Goal: Task Accomplishment & Management: Use online tool/utility

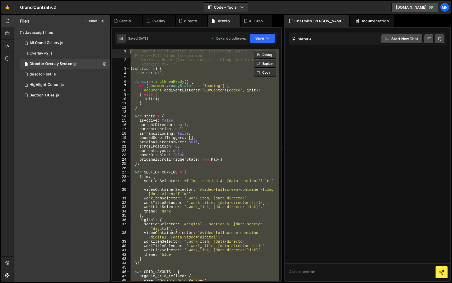
paste textarea "})();"
type textarea "})();"
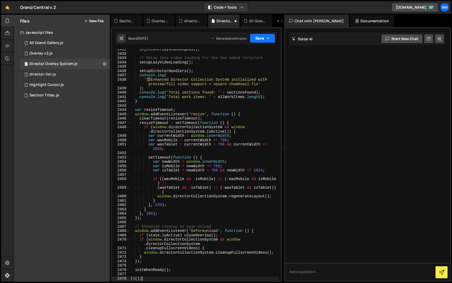
drag, startPoint x: 266, startPoint y: 37, endPoint x: 259, endPoint y: 43, distance: 8.5
click at [265, 37] on button "Save" at bounding box center [262, 37] width 25 height 9
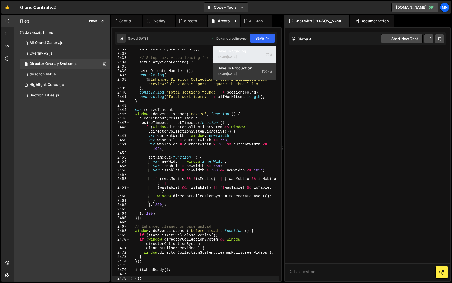
click at [256, 46] on button "Save to Staging S Saved [DATE]" at bounding box center [245, 54] width 63 height 17
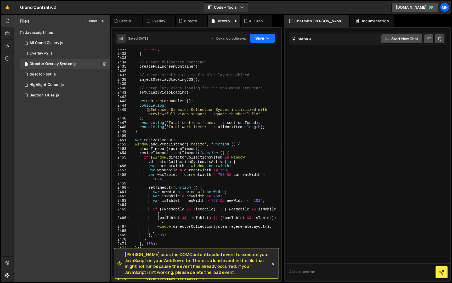
click at [263, 38] on button "Save" at bounding box center [262, 37] width 25 height 9
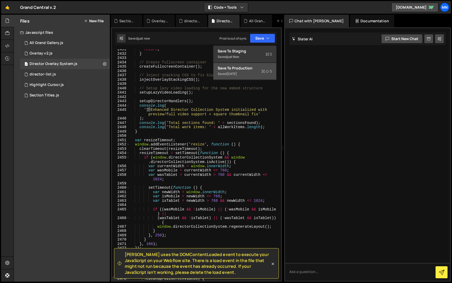
click at [255, 72] on div "Saved [DATE]" at bounding box center [245, 74] width 54 height 6
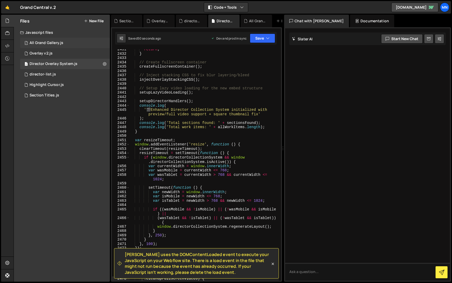
click at [42, 43] on div "All Grand Gallery.js" at bounding box center [47, 43] width 34 height 5
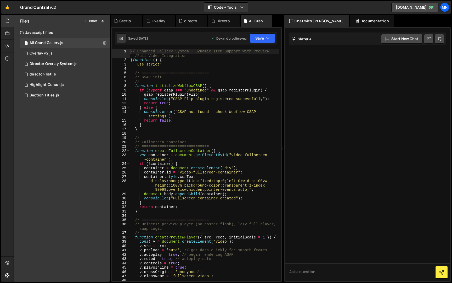
drag, startPoint x: 131, startPoint y: 51, endPoint x: 133, endPoint y: 51, distance: 2.9
click at [131, 51] on div "// Enhanced Gallery System - Dynamic Item Support with Preview /Full Video Inte…" at bounding box center [204, 171] width 149 height 244
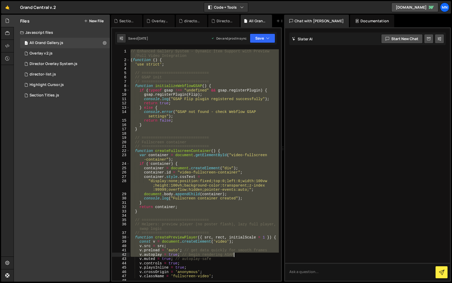
drag, startPoint x: 130, startPoint y: 51, endPoint x: 239, endPoint y: 244, distance: 222.0
click at [239, 253] on div "// Enhanced Gallery System - Dynamic Item Support with Preview /Full Video Inte…" at bounding box center [204, 171] width 149 height 244
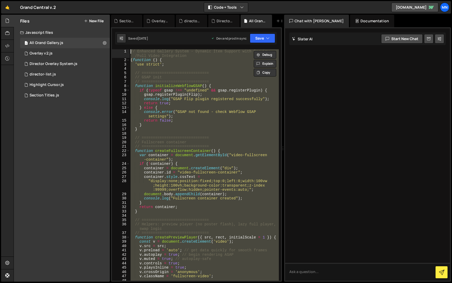
scroll to position [0, 0]
drag, startPoint x: 157, startPoint y: 276, endPoint x: 116, endPoint y: -10, distance: 288.9
click at [116, 0] on html "Projects [GEOGRAPHIC_DATA] Blog [GEOGRAPHIC_DATA] Projects Your Teams Invite te…" at bounding box center [226, 141] width 452 height 283
type textarea "// Enhanced Gallery System - Dynamic Item Support with Preview/Full Video Integ…"
drag, startPoint x: 54, startPoint y: 63, endPoint x: 62, endPoint y: 63, distance: 8.1
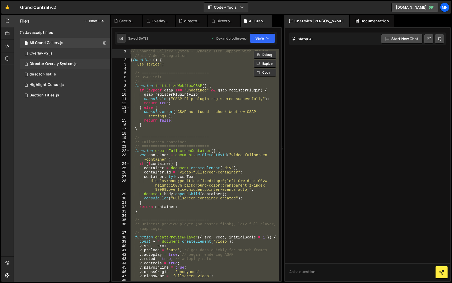
click at [51, 65] on div "Director Overlay System.js" at bounding box center [54, 64] width 48 height 5
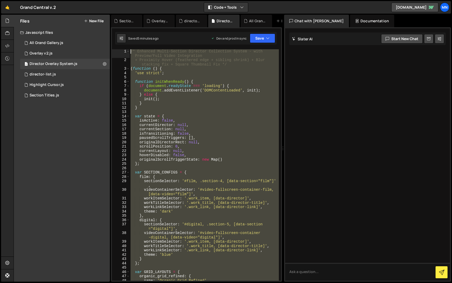
drag, startPoint x: 167, startPoint y: 251, endPoint x: 105, endPoint y: -10, distance: 267.8
click at [105, 0] on html "Projects [GEOGRAPHIC_DATA] Blog [GEOGRAPHIC_DATA] Projects Your Teams Invite te…" at bounding box center [226, 141] width 452 height 283
paste textarea "})();"
type textarea "})();"
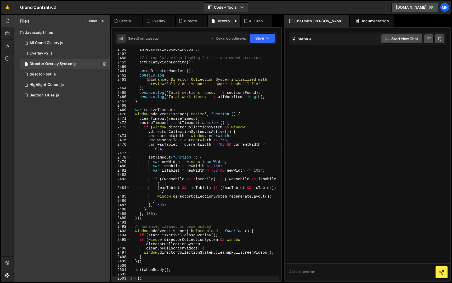
scroll to position [8344, 0]
click at [260, 40] on button "Save" at bounding box center [262, 37] width 25 height 9
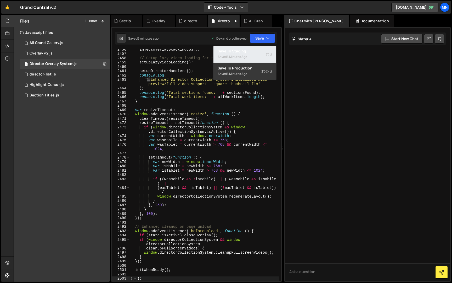
click at [257, 56] on div "Saved 5 minutes ago" at bounding box center [245, 57] width 54 height 6
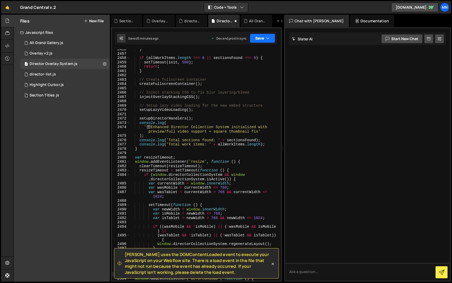
drag, startPoint x: 263, startPoint y: 40, endPoint x: 262, endPoint y: 44, distance: 4.0
click at [263, 40] on button "Save" at bounding box center [262, 37] width 25 height 9
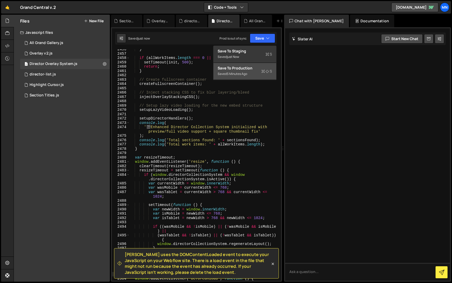
click at [255, 78] on button "Save to Production S Saved 5 minutes ago" at bounding box center [245, 71] width 63 height 17
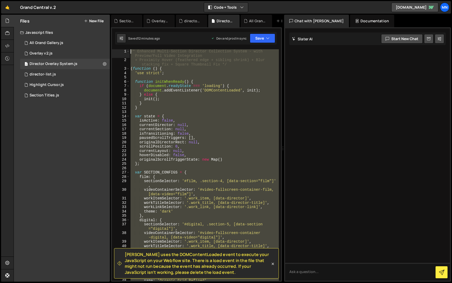
scroll to position [0, 0]
drag, startPoint x: 156, startPoint y: 193, endPoint x: 102, endPoint y: -10, distance: 210.2
click at [102, 0] on html "Projects [GEOGRAPHIC_DATA] Blog [GEOGRAPHIC_DATA] Projects Your Teams Invite te…" at bounding box center [226, 141] width 452 height 283
paste textarea "})();"
type textarea "})();"
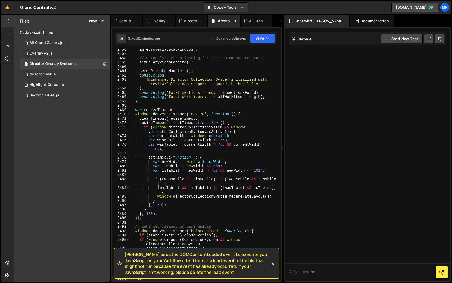
scroll to position [8344, 0]
click at [264, 39] on button "Save" at bounding box center [262, 37] width 25 height 9
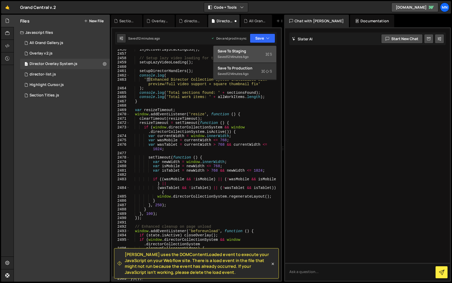
click at [249, 56] on div "12 minutes ago" at bounding box center [238, 56] width 22 height 4
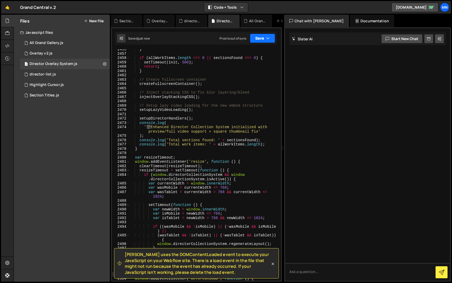
click at [262, 38] on button "Save" at bounding box center [262, 37] width 25 height 9
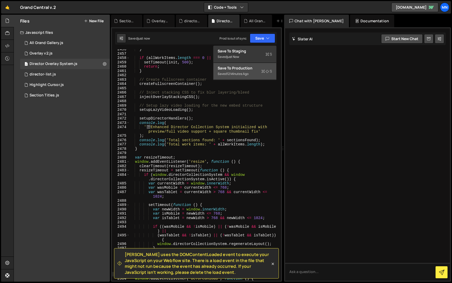
click at [247, 72] on div "12 minutes ago" at bounding box center [238, 73] width 22 height 4
